Goal: Information Seeking & Learning: Learn about a topic

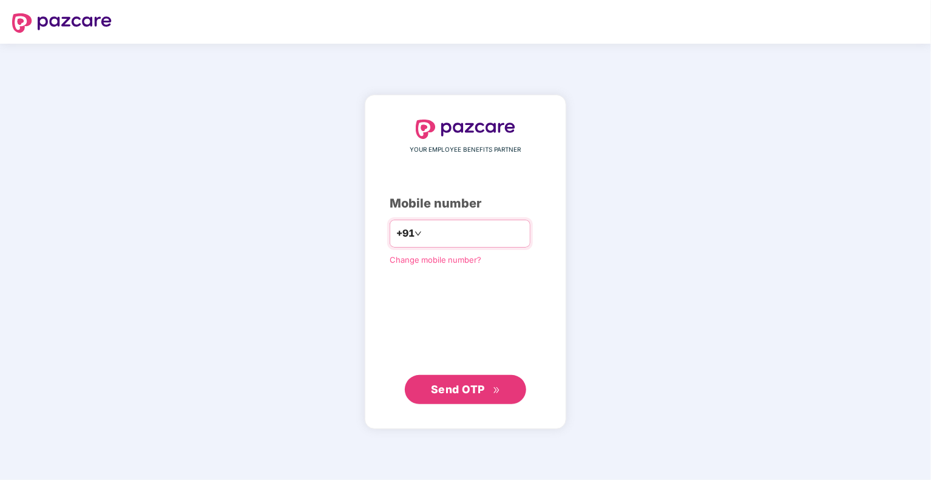
type input "**********"
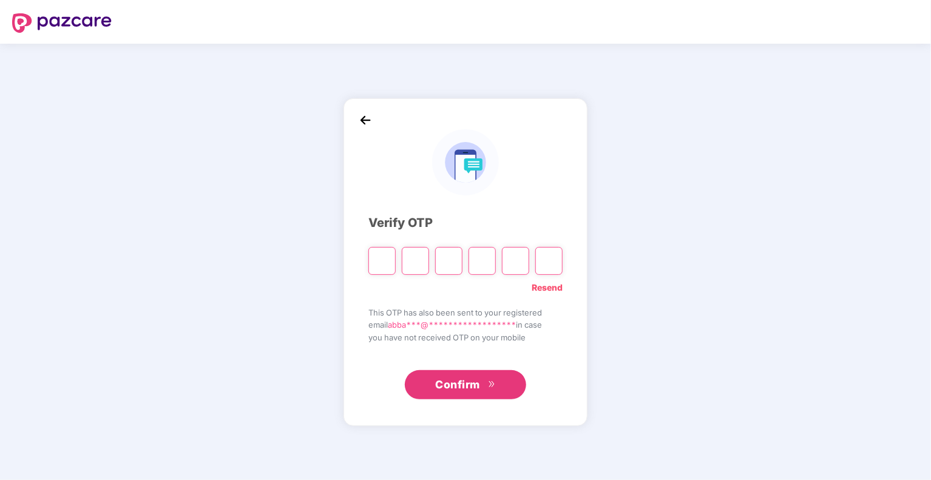
type input "*"
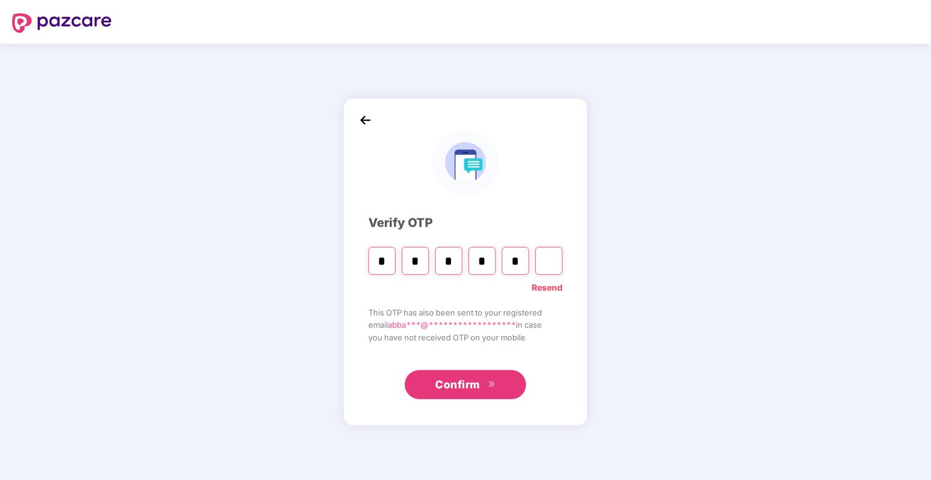
type input "*"
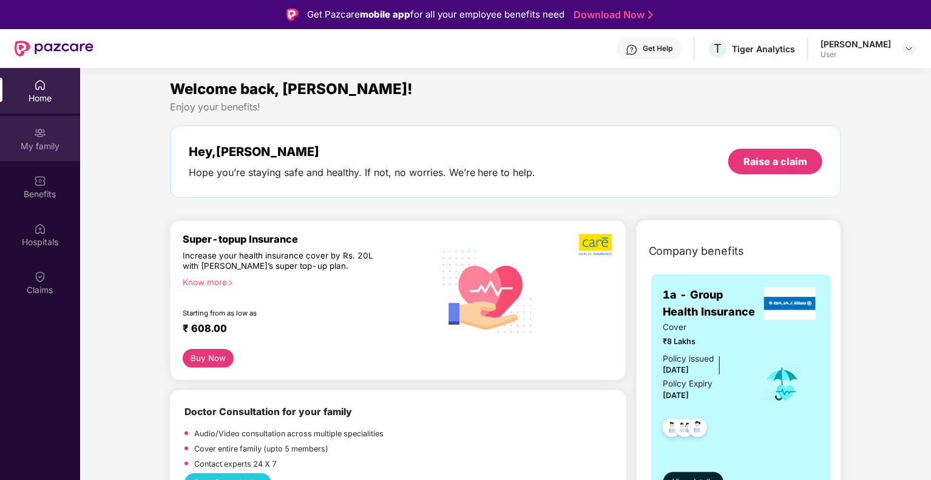
click at [50, 146] on div "My family" at bounding box center [40, 146] width 80 height 12
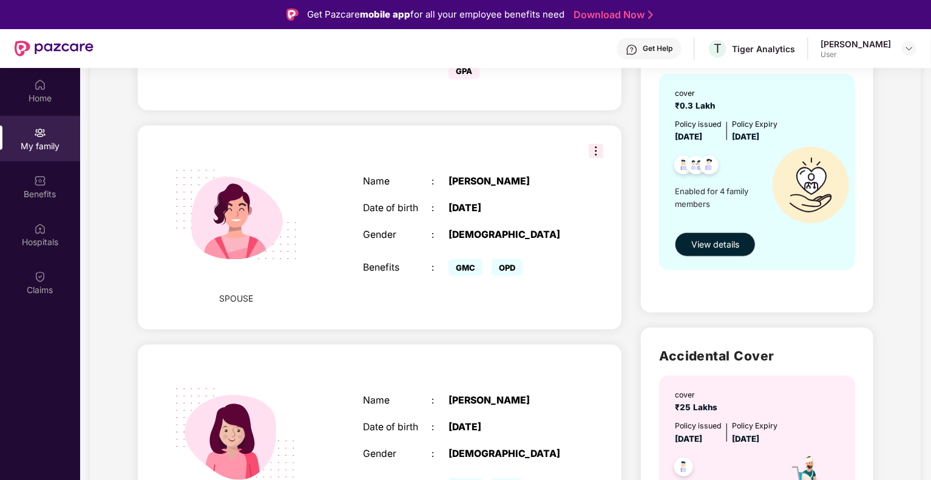
scroll to position [546, 0]
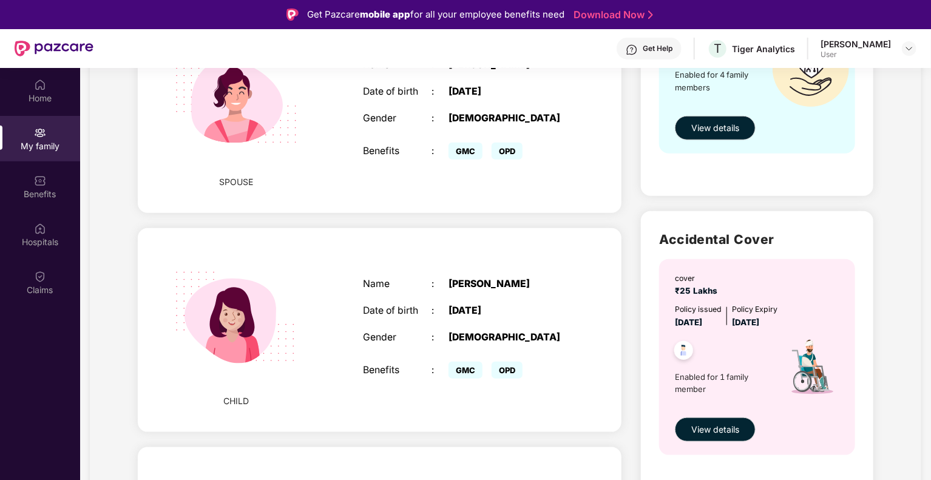
click at [353, 283] on div "Name : [PERSON_NAME] Date of birth : [DEMOGRAPHIC_DATA] Gender : [DEMOGRAPHIC_D…" at bounding box center [466, 330] width 230 height 134
click at [385, 279] on div "Name" at bounding box center [397, 285] width 69 height 12
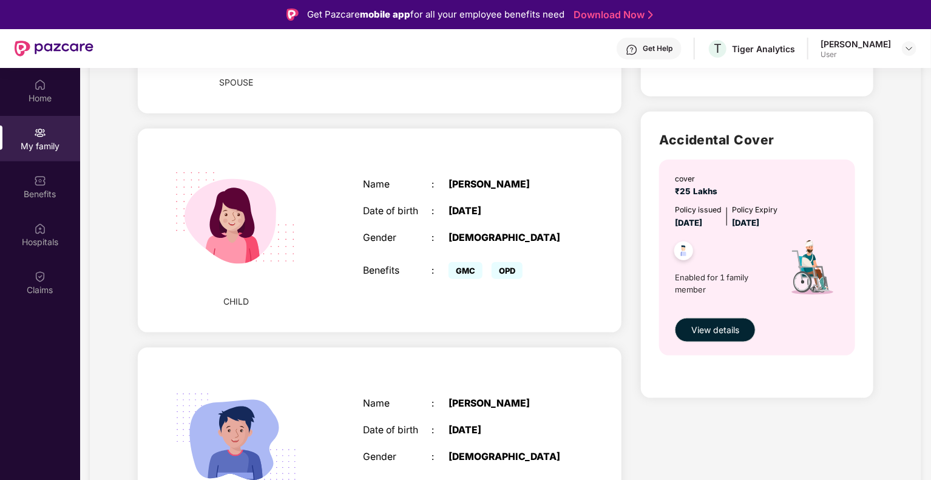
scroll to position [626, 0]
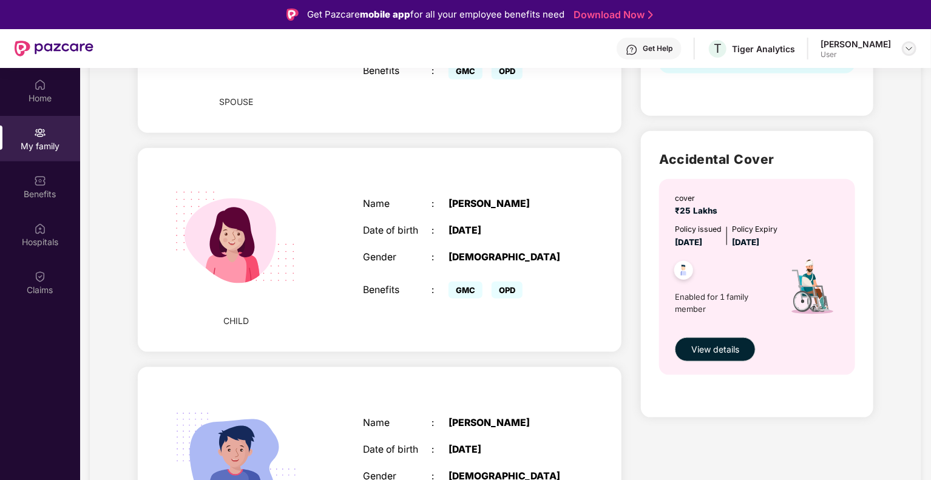
click at [910, 46] on img at bounding box center [909, 49] width 10 height 10
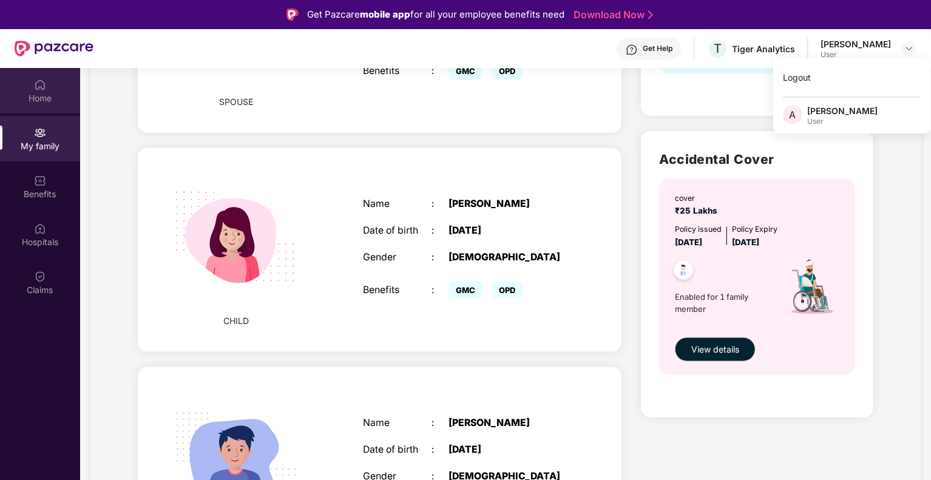
click at [34, 88] on img at bounding box center [40, 85] width 12 height 12
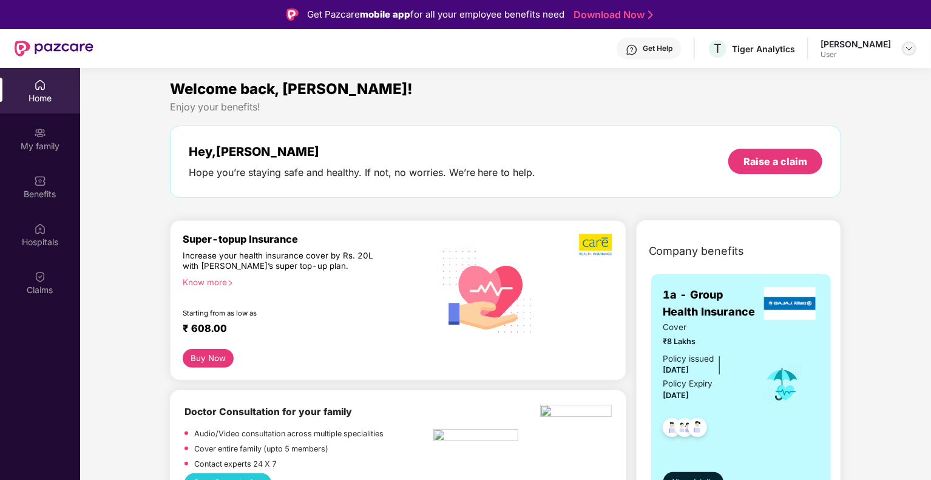
click at [909, 52] on img at bounding box center [909, 49] width 10 height 10
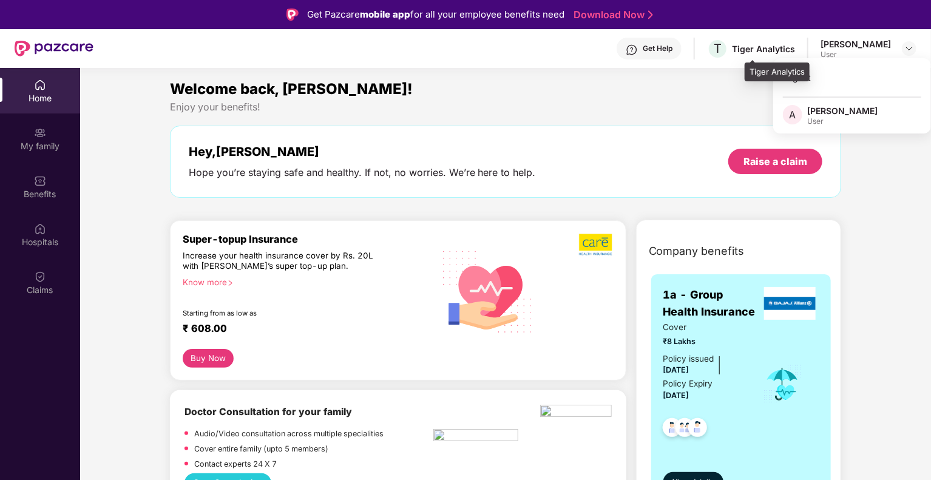
click at [795, 52] on div "Tiger Analytics" at bounding box center [763, 49] width 63 height 12
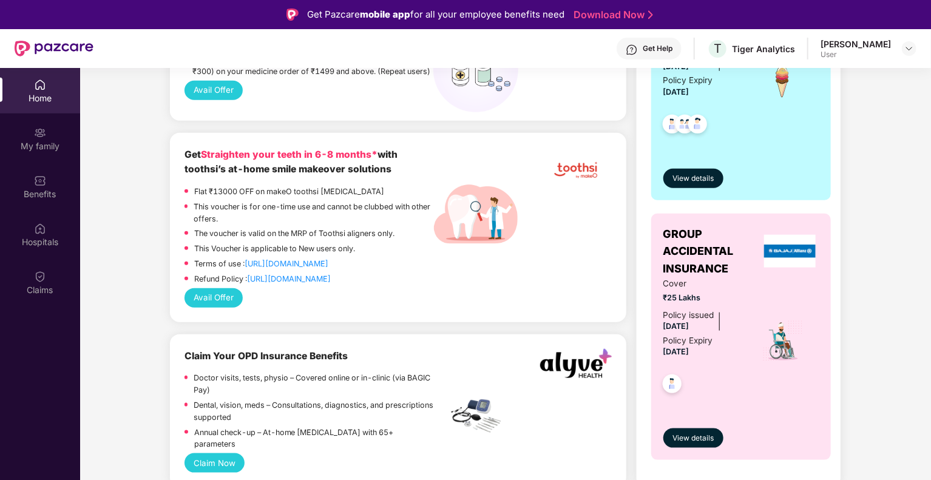
scroll to position [668, 0]
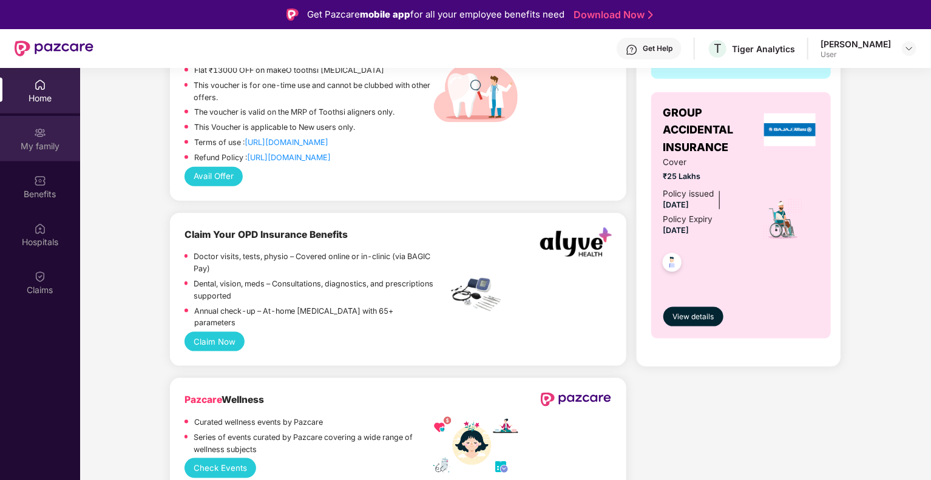
click at [51, 141] on div "My family" at bounding box center [40, 146] width 80 height 12
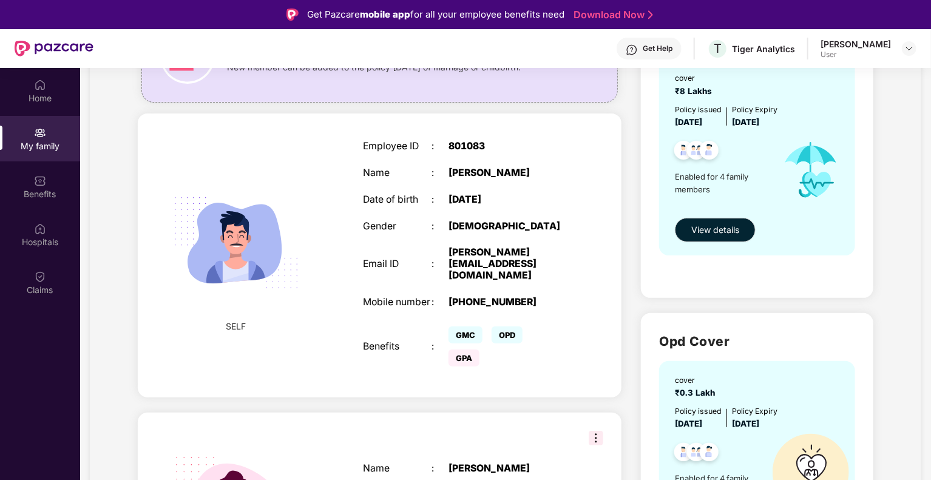
scroll to position [121, 0]
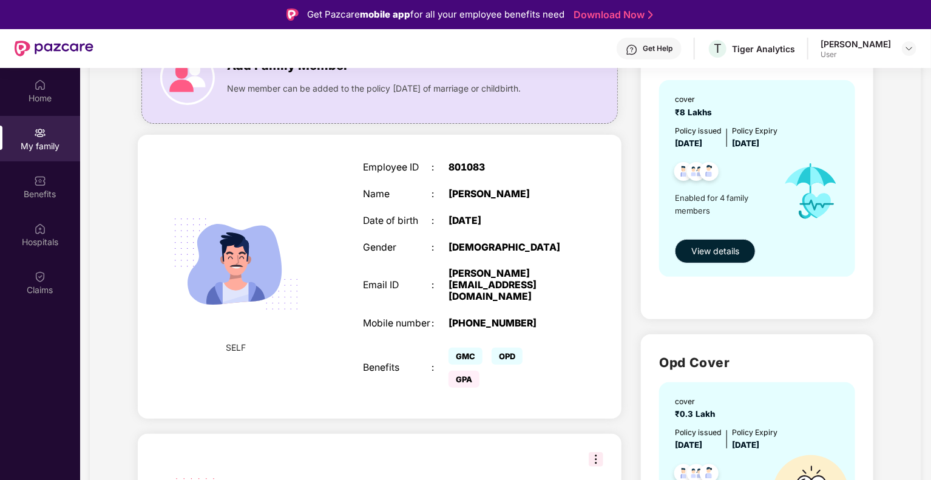
click at [716, 255] on span "View details" at bounding box center [715, 251] width 48 height 13
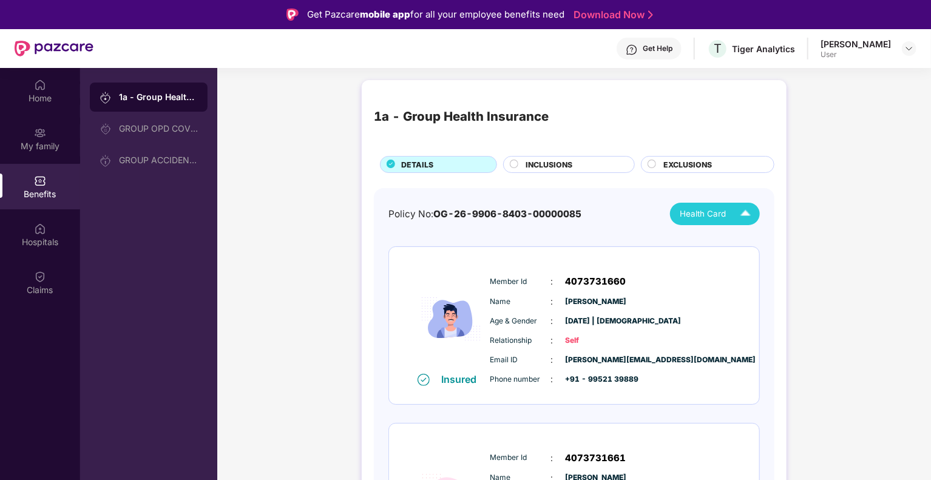
click at [743, 211] on img at bounding box center [745, 213] width 21 height 21
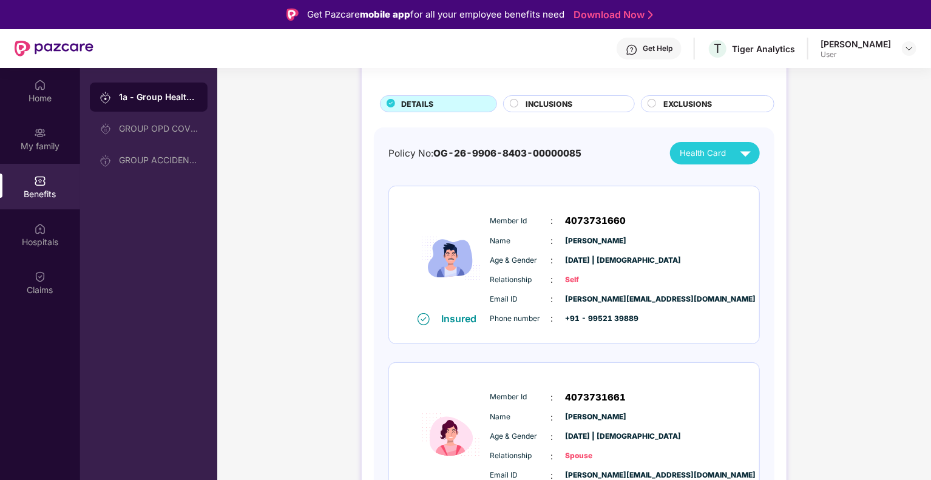
click at [787, 254] on div "1a - Group Health Insurance DETAILS INCLUSIONS EXCLUSIONS Policy No: OG-26-9906…" at bounding box center [574, 487] width 714 height 949
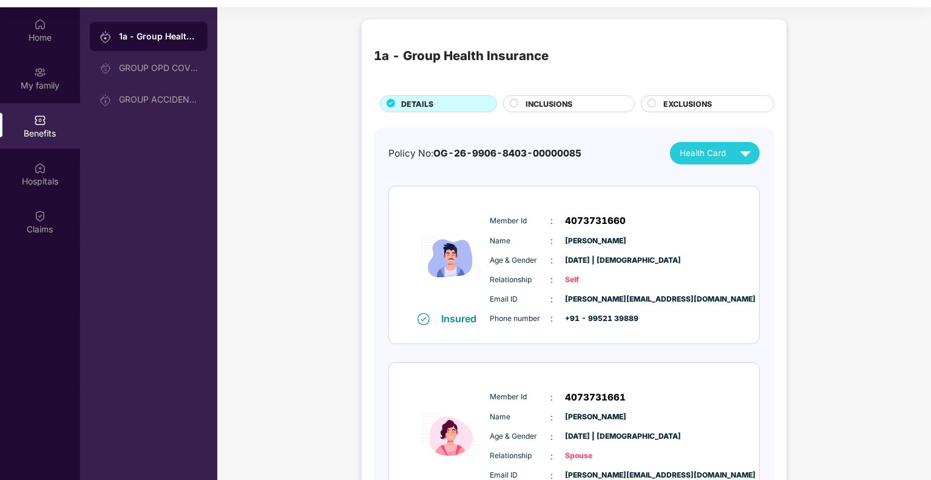
click at [559, 99] on span "INCLUSIONS" at bounding box center [549, 104] width 47 height 12
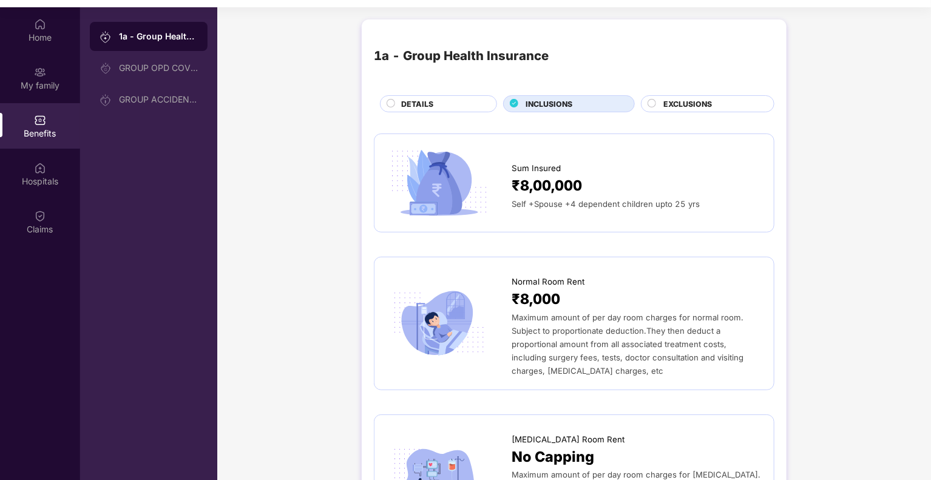
click at [706, 94] on div "1a - Group Health Insurance DETAILS INCLUSIONS EXCLUSIONS" at bounding box center [574, 72] width 401 height 81
click at [696, 105] on span "EXCLUSIONS" at bounding box center [687, 104] width 49 height 12
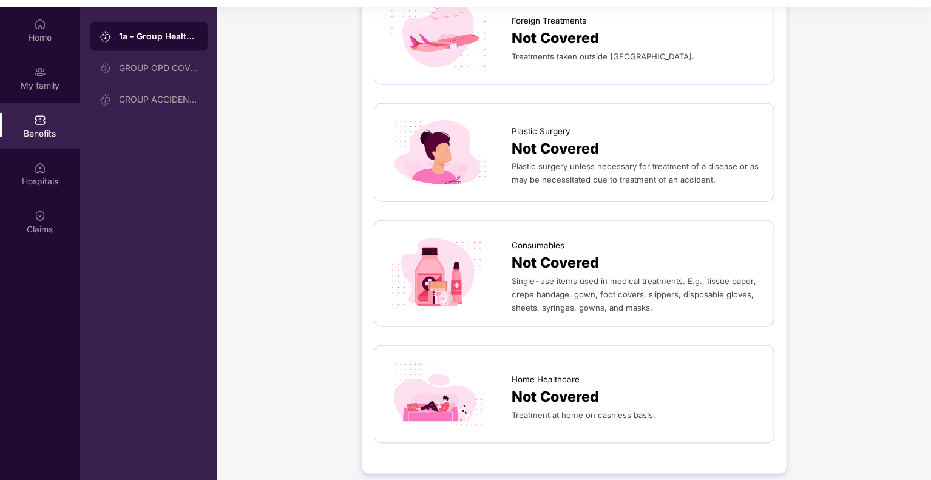
scroll to position [617, 0]
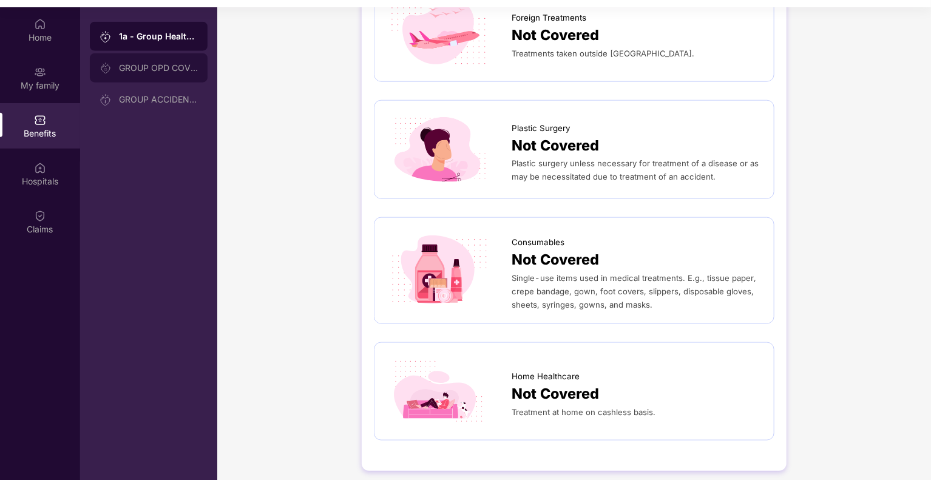
click at [134, 67] on div "GROUP OPD COVER" at bounding box center [158, 68] width 79 height 10
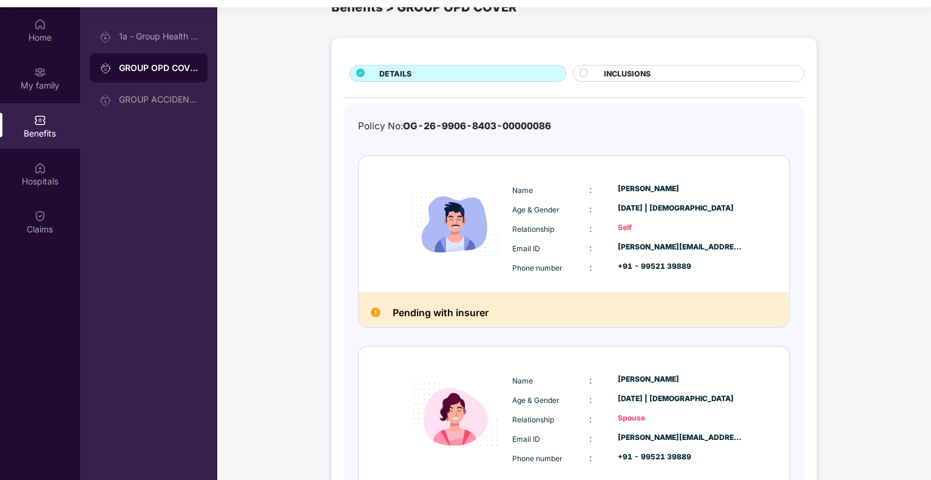
scroll to position [0, 0]
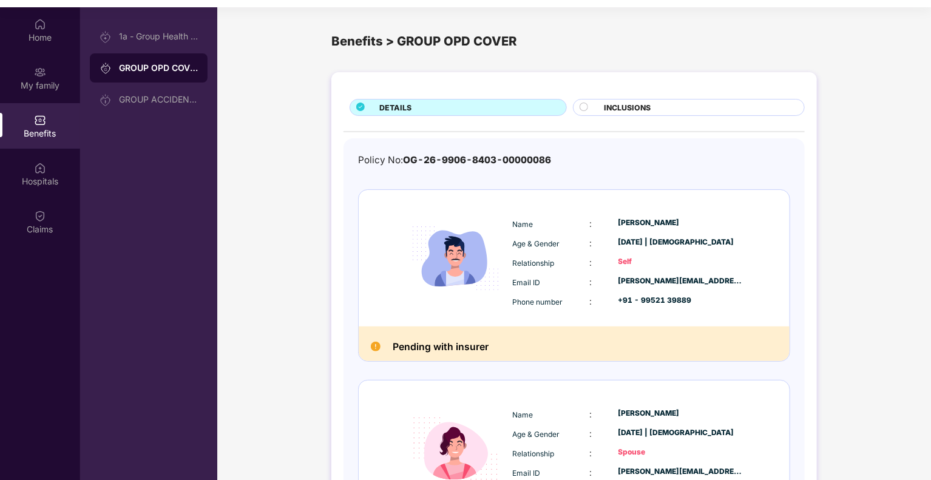
click at [628, 102] on span "INCLUSIONS" at bounding box center [627, 108] width 47 height 12
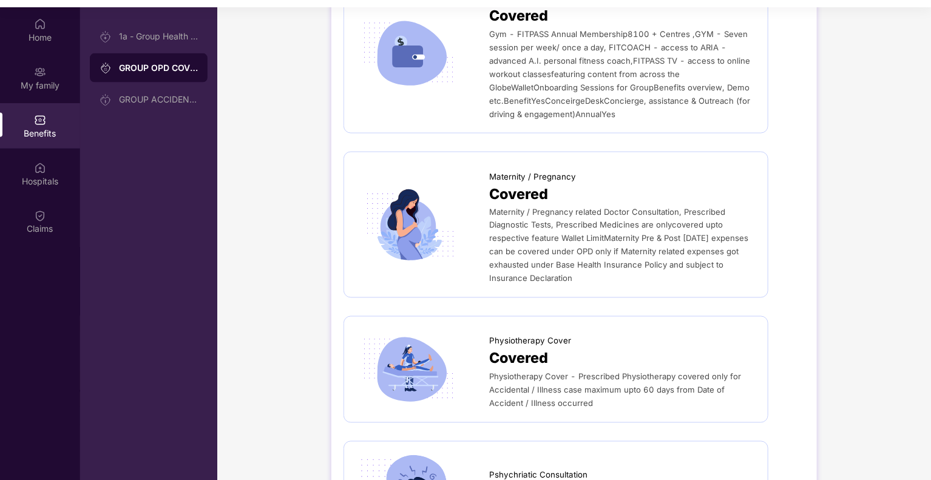
scroll to position [916, 0]
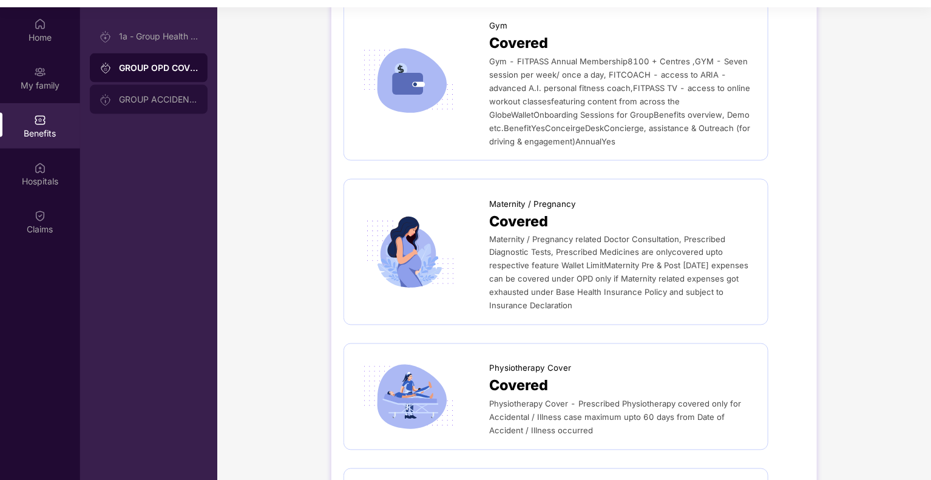
click at [129, 101] on div "GROUP ACCIDENTAL INSURANCE" at bounding box center [158, 100] width 79 height 10
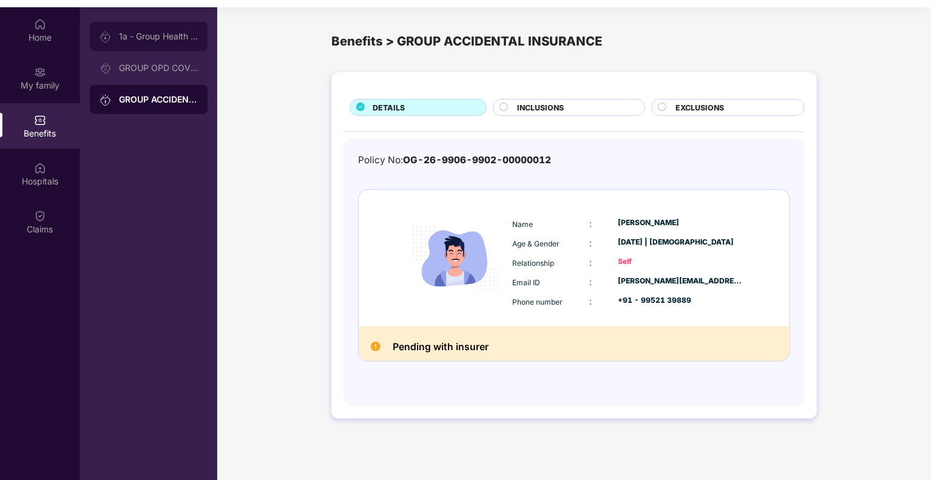
click at [149, 39] on div "1a - Group Health Insurance" at bounding box center [158, 37] width 79 height 10
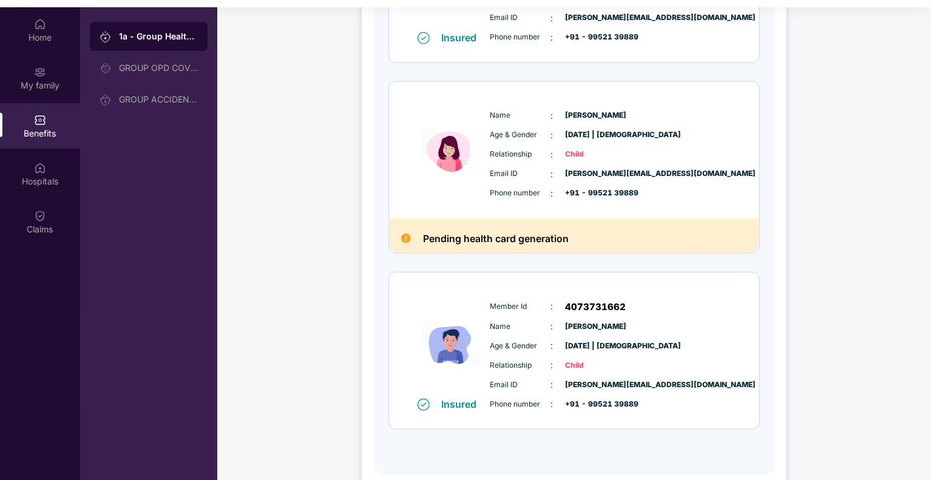
scroll to position [473, 0]
